Goal: Information Seeking & Learning: Learn about a topic

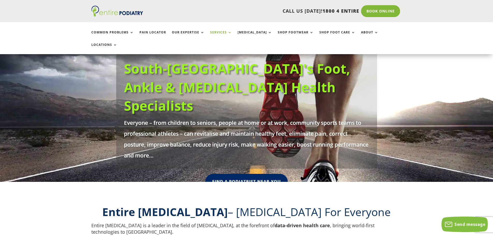
scroll to position [41, 0]
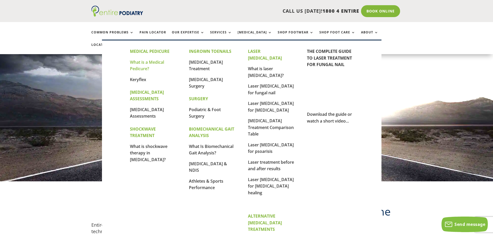
click at [142, 64] on link "What is a Medical Pedicure?" at bounding box center [147, 65] width 34 height 12
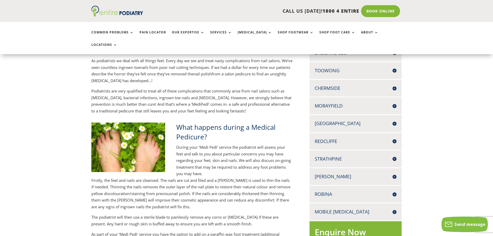
scroll to position [145, 0]
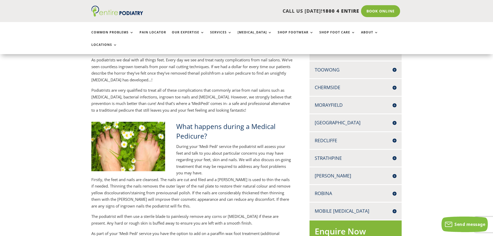
click at [393, 172] on h4 "[PERSON_NAME]" at bounding box center [355, 175] width 82 height 6
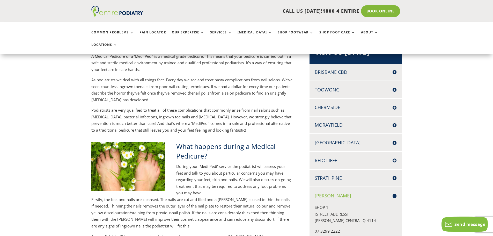
scroll to position [124, 0]
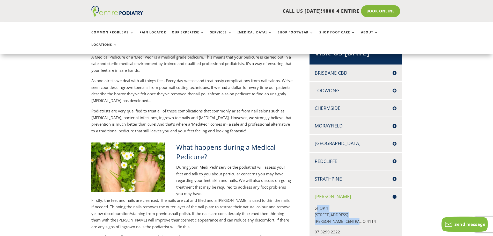
drag, startPoint x: 315, startPoint y: 193, endPoint x: 365, endPoint y: 208, distance: 51.4
click at [365, 208] on p "SHOP [STREET_ADDRESS][PERSON_NAME]" at bounding box center [355, 217] width 82 height 24
copy p "HOP [STREET_ADDRESS][PERSON_NAME]"
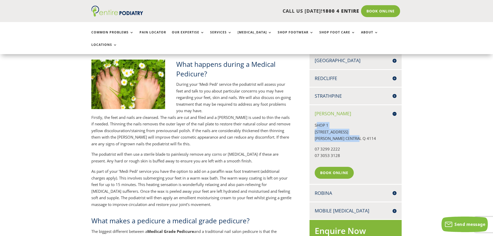
scroll to position [228, 0]
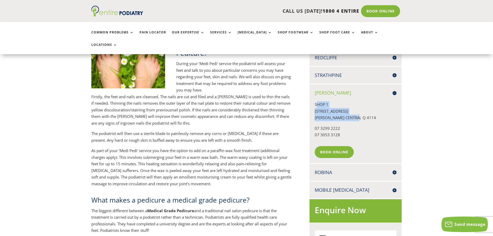
click at [394, 186] on h4 "Mobile [MEDICAL_DATA]" at bounding box center [355, 189] width 82 height 6
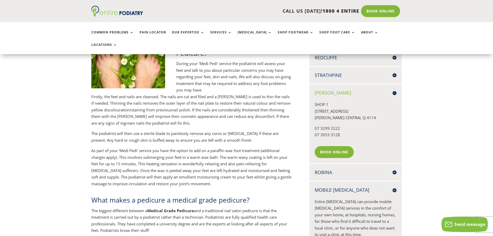
click at [394, 186] on h4 "Mobile [MEDICAL_DATA]" at bounding box center [355, 189] width 82 height 6
click at [392, 186] on h4 "Mobile [MEDICAL_DATA]" at bounding box center [355, 189] width 82 height 6
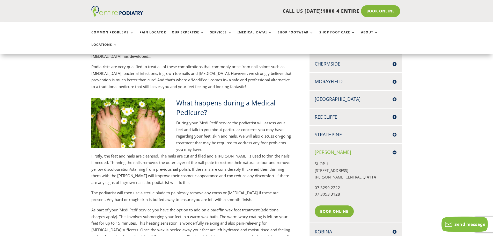
scroll to position [165, 0]
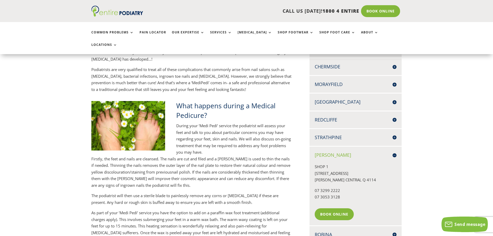
click at [392, 116] on h4 "Redcliffe" at bounding box center [355, 119] width 82 height 6
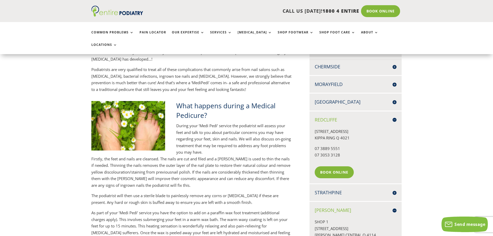
click at [393, 99] on h4 "[GEOGRAPHIC_DATA]" at bounding box center [355, 102] width 82 height 6
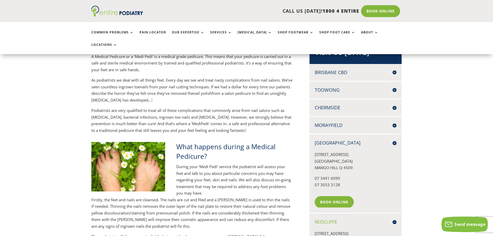
scroll to position [124, 0]
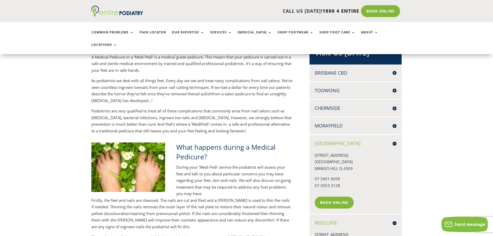
click at [394, 140] on h4 "[GEOGRAPHIC_DATA]" at bounding box center [355, 143] width 82 height 6
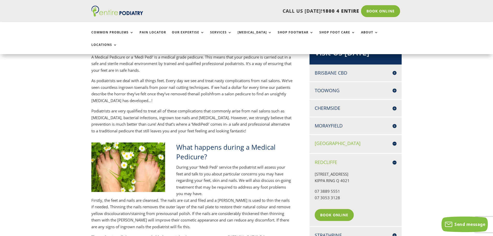
click at [394, 105] on h4 "Chermside" at bounding box center [355, 108] width 82 height 6
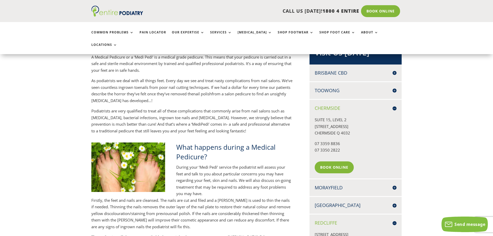
click at [395, 105] on h4 "Chermside" at bounding box center [355, 108] width 82 height 6
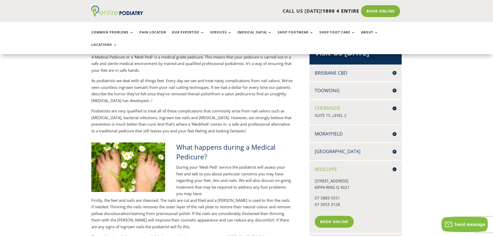
click at [396, 82] on div "Toowong [STREET_ADDRESS] 07 3462 0268 07 3053 3128 Book Online" at bounding box center [355, 90] width 92 height 17
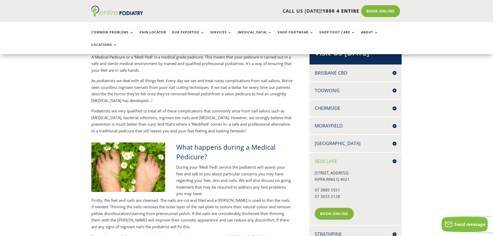
click at [395, 70] on h4 "Brisbane CBD" at bounding box center [355, 73] width 82 height 6
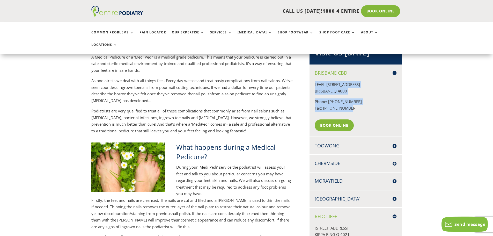
drag, startPoint x: 313, startPoint y: 70, endPoint x: 361, endPoint y: 97, distance: 54.3
click at [361, 97] on div "Brisbane CBD LEVEL [STREET_ADDRESS] Phone: [PHONE_NUMBER] Fax: [PHONE_NUMBER] B…" at bounding box center [355, 100] width 92 height 72
copy div "LEVEL [STREET_ADDRESS] Phone: [PHONE_NUMBER] Fax: [PHONE_NUMBER]"
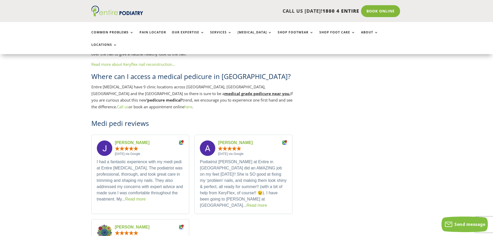
scroll to position [807, 0]
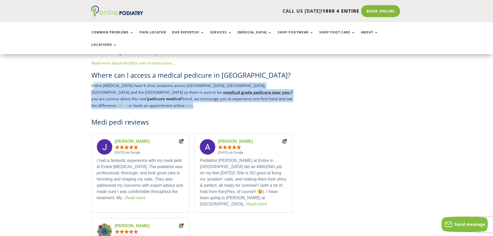
drag, startPoint x: 94, startPoint y: 72, endPoint x: 230, endPoint y: 90, distance: 136.9
click at [230, 90] on p "Entire Podiatry have 9 clinic locations across Brisbane, Moreton bay, Logan and…" at bounding box center [191, 95] width 201 height 26
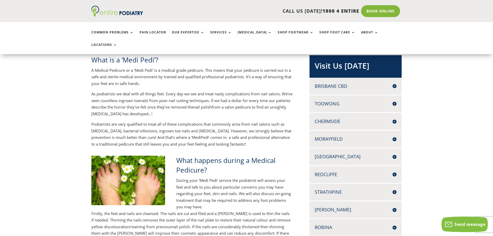
scroll to position [109, 0]
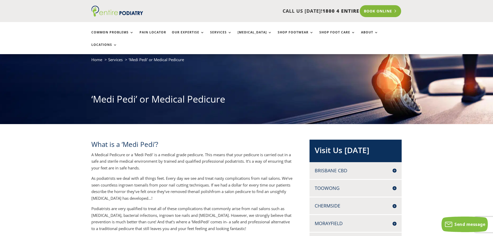
click at [379, 14] on link "Book Online" at bounding box center [380, 11] width 42 height 12
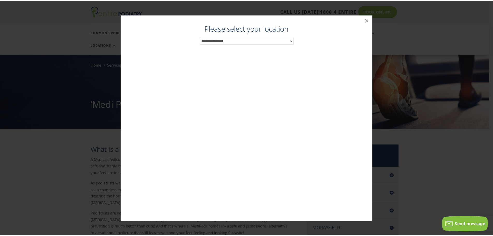
scroll to position [21, 0]
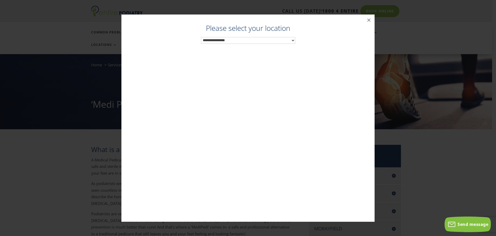
click at [265, 38] on select "**********" at bounding box center [248, 40] width 94 height 7
click at [365, 23] on button "×" at bounding box center [369, 19] width 11 height 11
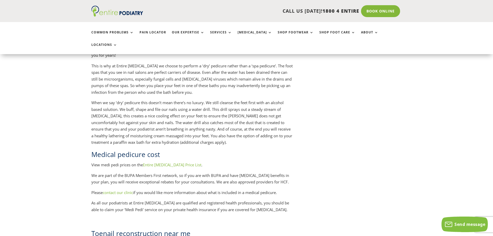
scroll to position [559, 0]
drag, startPoint x: 171, startPoint y: 152, endPoint x: 143, endPoint y: 155, distance: 27.6
click at [143, 161] on p "View medi pedi prices on the Entire Podiatry Price List ." at bounding box center [191, 166] width 201 height 11
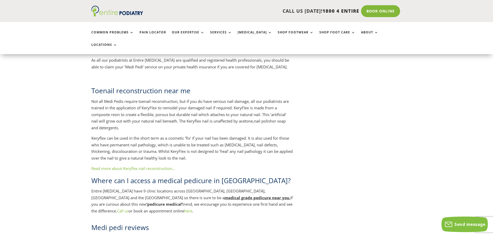
scroll to position [704, 0]
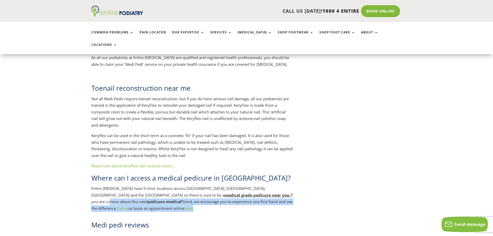
drag, startPoint x: 190, startPoint y: 182, endPoint x: 288, endPoint y: 198, distance: 99.8
click at [288, 198] on p "Entire Podiatry have 9 clinic locations across Brisbane, Moreton bay, Logan and…" at bounding box center [191, 198] width 201 height 26
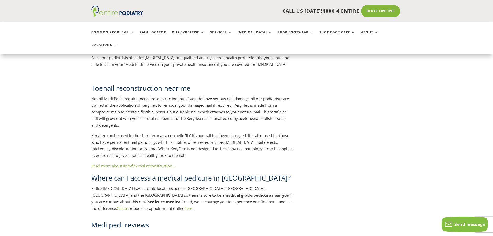
click at [239, 162] on p "Read more about Keryflex nail reconstruction…" at bounding box center [191, 167] width 201 height 11
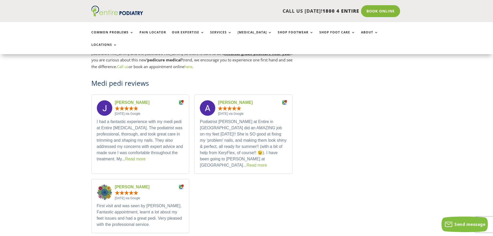
scroll to position [849, 0]
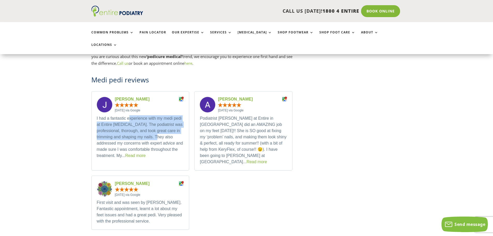
drag, startPoint x: 130, startPoint y: 108, endPoint x: 168, endPoint y: 121, distance: 40.1
click at [168, 121] on p "I had a fantastic experience with my medi pedi at Entire Podiatry. The podiatri…" at bounding box center [140, 136] width 87 height 43
click at [164, 128] on p "I had a fantastic experience with my medi pedi at Entire Podiatry. The podiatri…" at bounding box center [140, 136] width 87 height 43
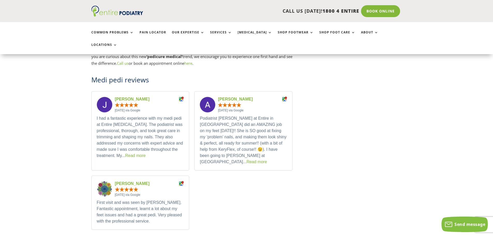
click at [138, 153] on link "Read more" at bounding box center [135, 155] width 20 height 4
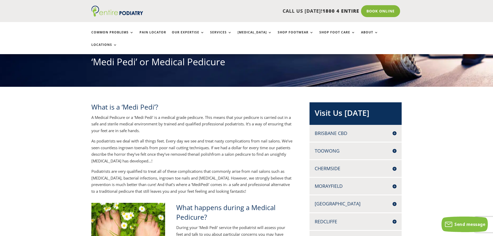
scroll to position [0, 0]
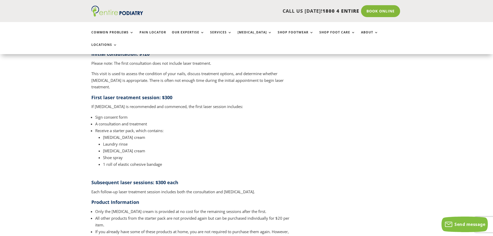
scroll to position [600, 0]
